Goal: Task Accomplishment & Management: Use online tool/utility

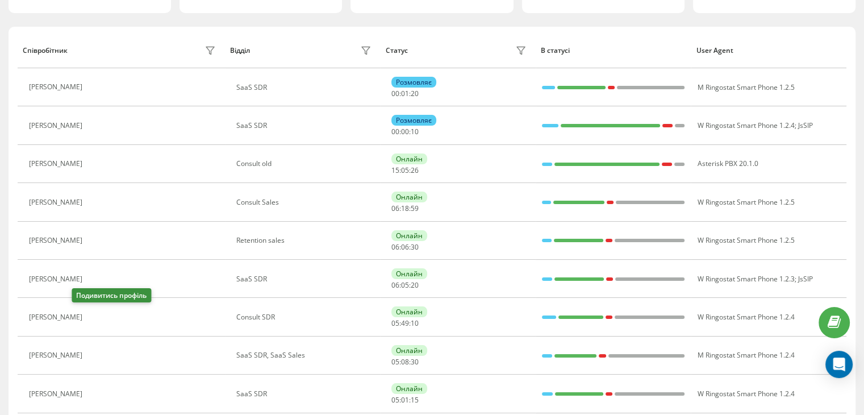
click at [88, 320] on button at bounding box center [95, 318] width 14 height 16
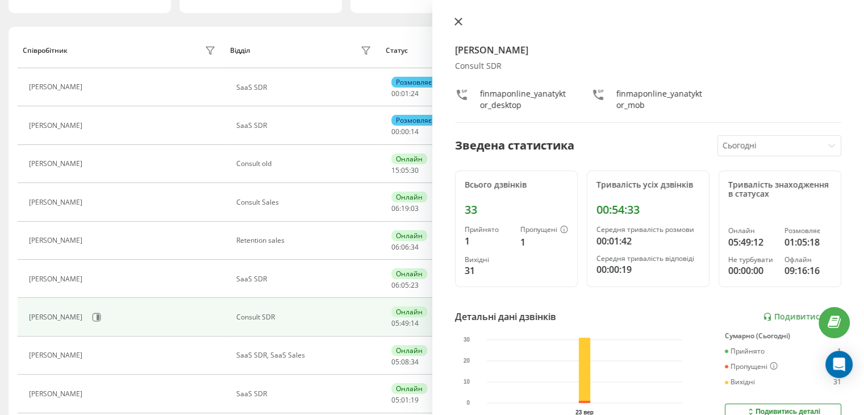
click at [453, 26] on button at bounding box center [458, 22] width 15 height 11
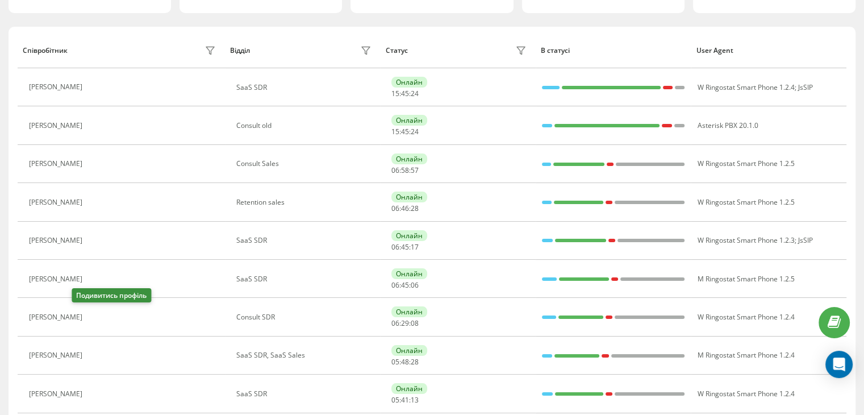
click at [90, 316] on icon at bounding box center [94, 316] width 9 height 9
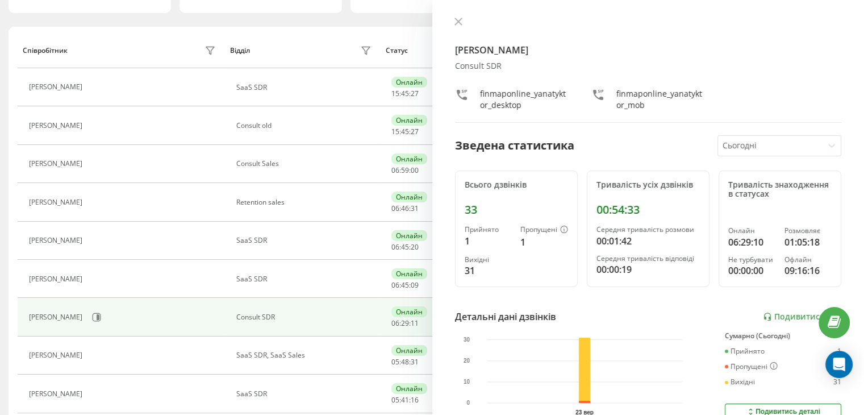
click at [446, 23] on div "[PERSON_NAME] Consult SDR finmaponline_yanatyktor_desktop finmaponline_yanatykt…" at bounding box center [648, 207] width 432 height 415
click at [455, 18] on icon at bounding box center [459, 22] width 8 height 8
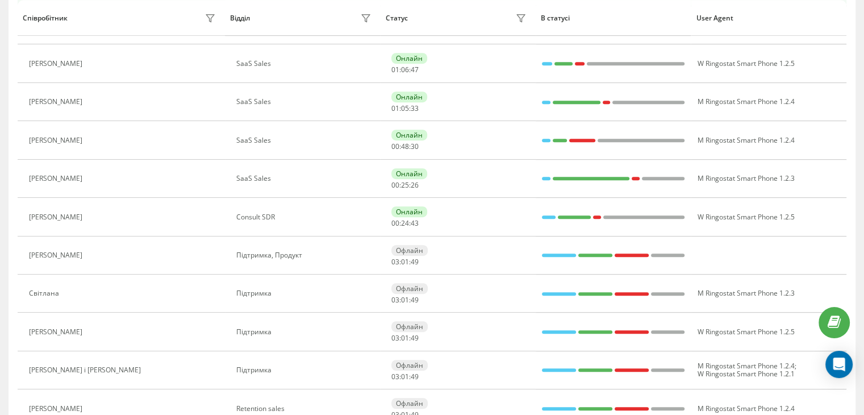
scroll to position [567, 0]
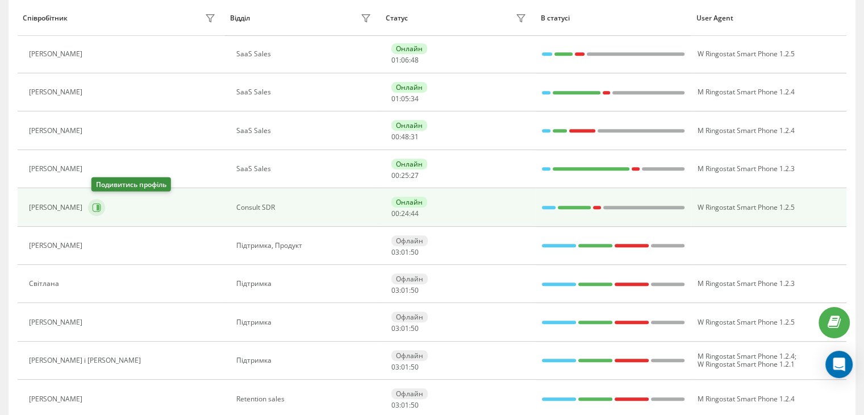
click at [93, 203] on button at bounding box center [96, 207] width 17 height 17
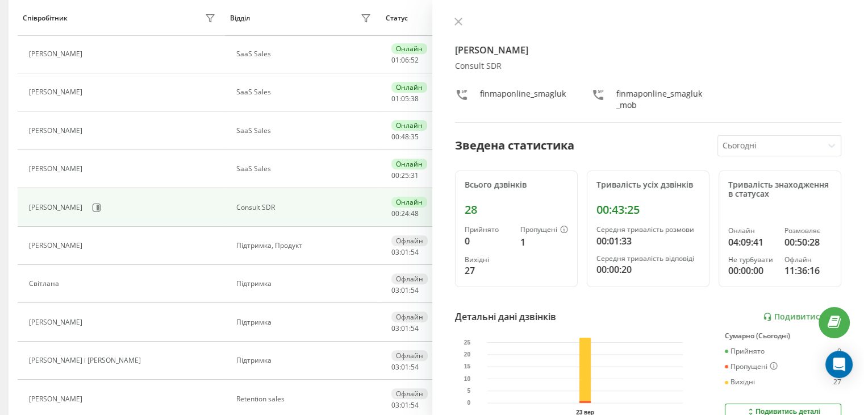
drag, startPoint x: 461, startPoint y: 23, endPoint x: 449, endPoint y: 29, distance: 13.5
click at [461, 23] on icon at bounding box center [459, 22] width 8 height 8
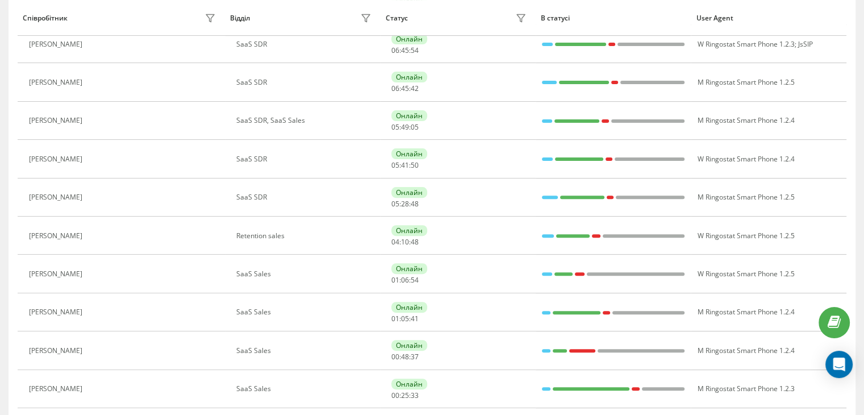
scroll to position [112, 0]
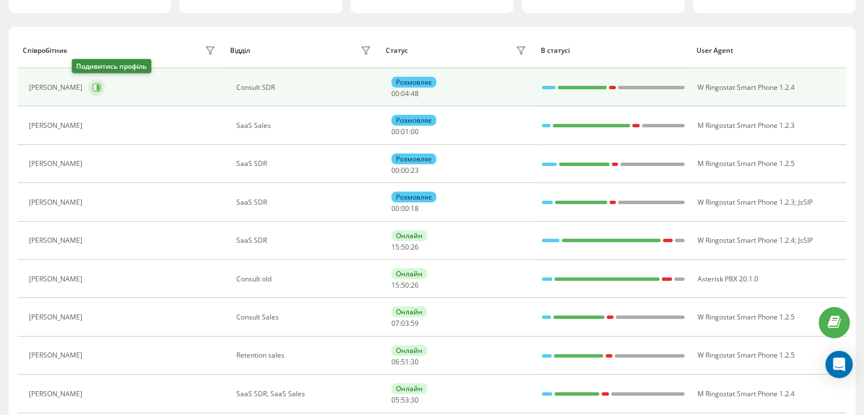
click at [92, 85] on icon at bounding box center [96, 87] width 9 height 9
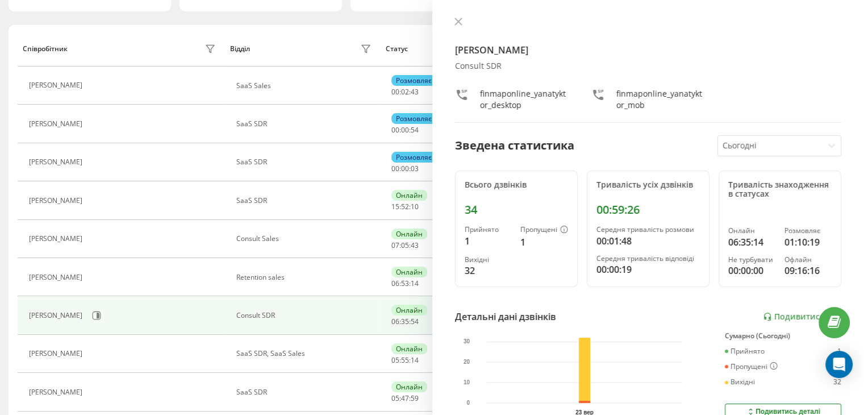
click at [779, 310] on div "Детальні дані дзвінків Подивитись звіт" at bounding box center [648, 317] width 387 height 14
click at [783, 314] on link "Подивитись звіт" at bounding box center [802, 317] width 78 height 10
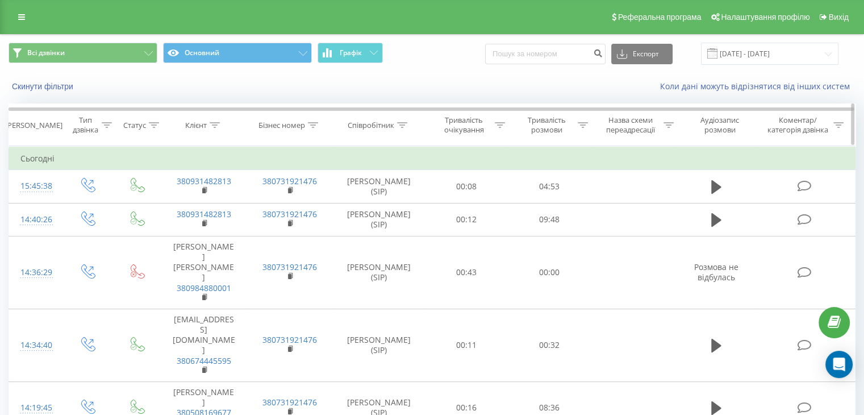
click at [578, 123] on icon at bounding box center [583, 125] width 10 height 6
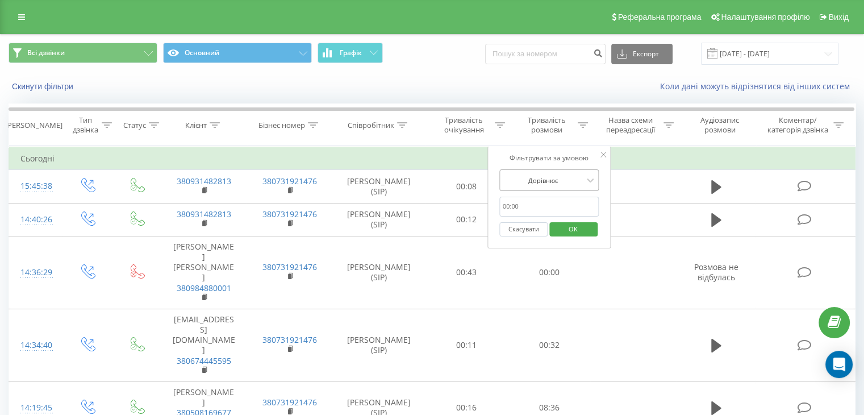
click at [568, 176] on div at bounding box center [543, 180] width 81 height 11
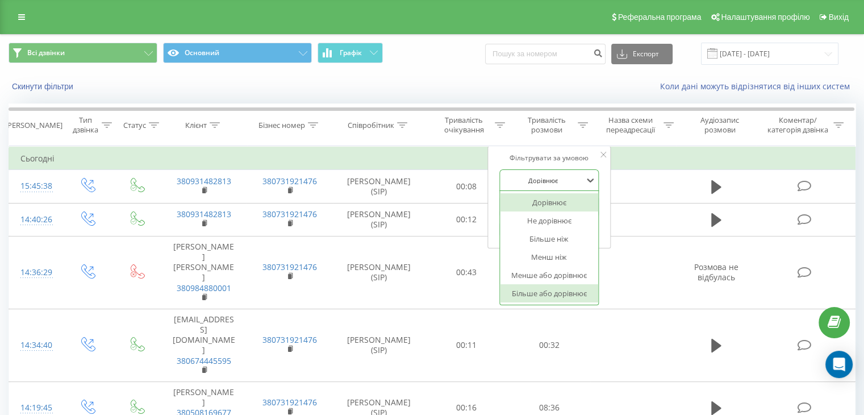
click at [547, 290] on div "Більше або дорівнює" at bounding box center [549, 293] width 99 height 18
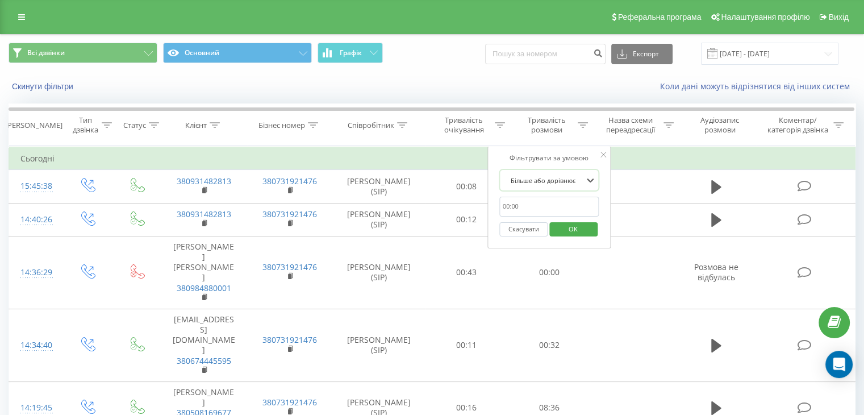
click at [553, 207] on input "text" at bounding box center [549, 207] width 100 height 20
type input "00:30"
click at [570, 228] on span "OK" at bounding box center [573, 229] width 32 height 18
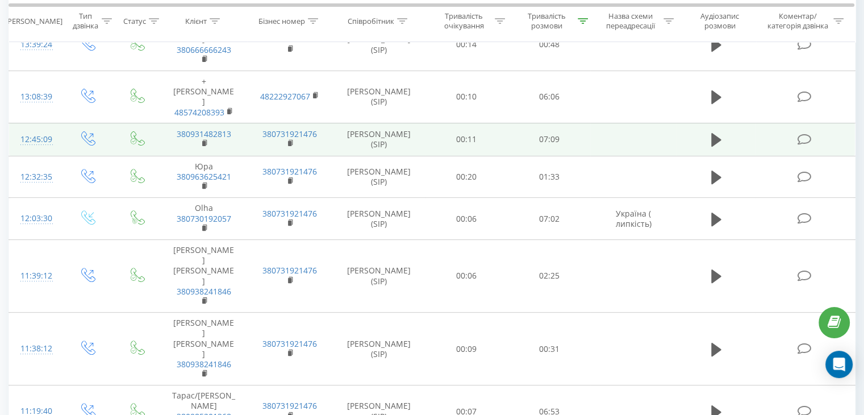
scroll to position [386, 0]
